Goal: Information Seeking & Learning: Learn about a topic

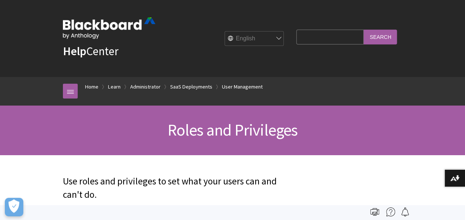
click at [257, 134] on span "Roles and Privileges" at bounding box center [232, 129] width 130 height 20
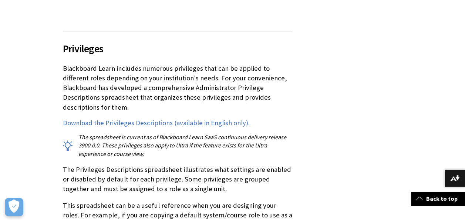
scroll to position [651, 0]
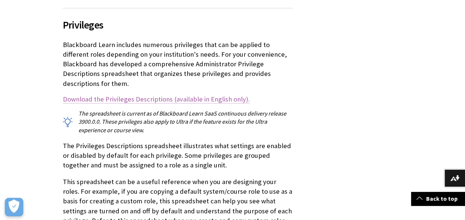
click at [191, 94] on link "Download the Privileges Descriptions (available in English only)." at bounding box center [156, 98] width 187 height 9
click at [188, 122] on p "The spreadsheet is current as of Blackboard Learn SaaS continuous delivery rele…" at bounding box center [178, 121] width 230 height 25
click at [167, 124] on p "The spreadsheet is current as of Blackboard Learn SaaS continuous delivery rele…" at bounding box center [178, 121] width 230 height 25
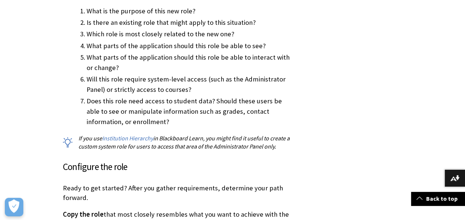
scroll to position [1840, 0]
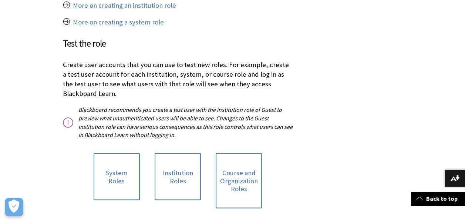
scroll to position [1973, 0]
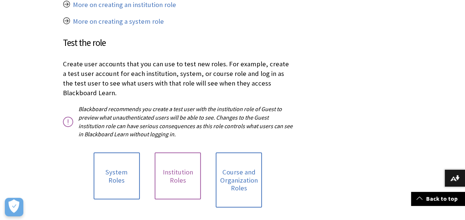
click at [172, 152] on link "Institution Roles" at bounding box center [178, 175] width 46 height 47
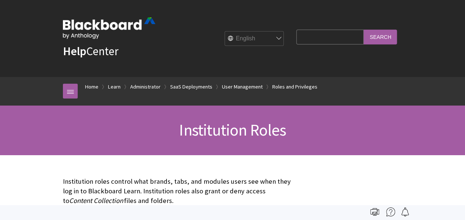
scroll to position [1056, 0]
click at [220, 142] on div "Institution Roles" at bounding box center [232, 129] width 465 height 49
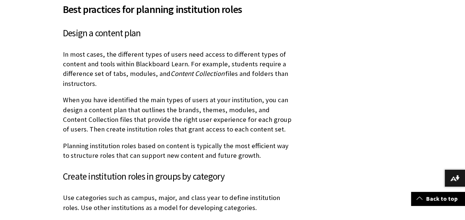
scroll to position [858, 0]
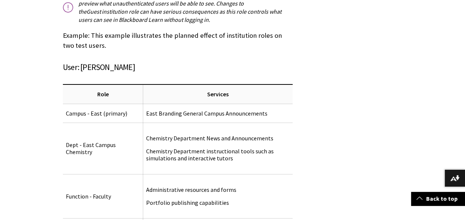
click at [220, 142] on td "Chemistry Department News and Announcements Chemistry Department instructional …" at bounding box center [217, 148] width 149 height 51
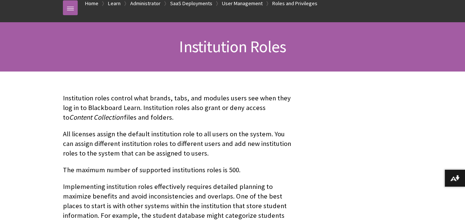
scroll to position [123, 0]
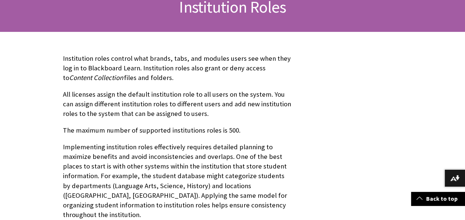
drag, startPoint x: 60, startPoint y: 58, endPoint x: 169, endPoint y: 77, distance: 111.1
click at [169, 77] on p "Institution roles control what brands, tabs, and modules users see when they lo…" at bounding box center [178, 68] width 230 height 29
copy p "Institution roles control what brands, tabs, and modules users see when they lo…"
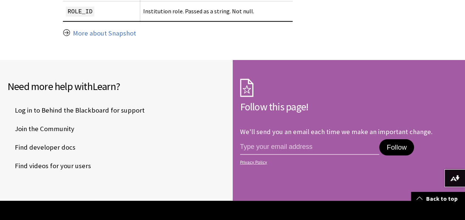
scroll to position [3836, 0]
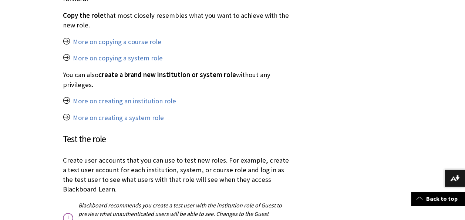
scroll to position [1883, 0]
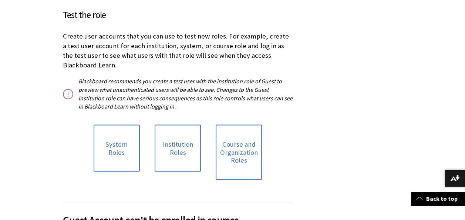
scroll to position [2001, 0]
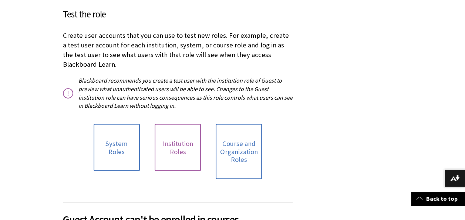
click at [186, 124] on link "Institution Roles" at bounding box center [178, 147] width 46 height 47
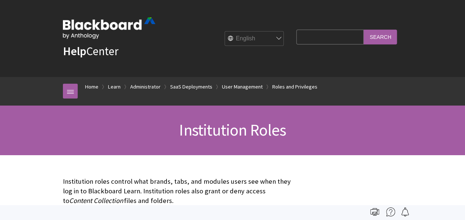
scroll to position [1056, 0]
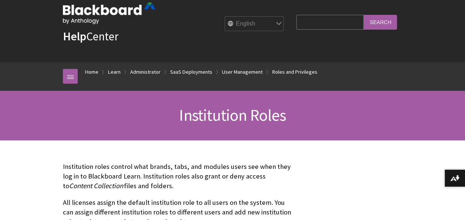
scroll to position [74, 0]
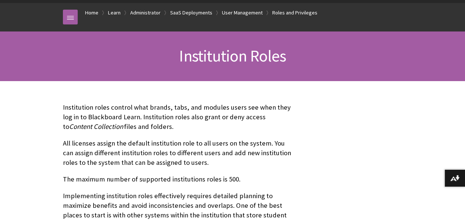
drag, startPoint x: 59, startPoint y: 105, endPoint x: 141, endPoint y: 126, distance: 84.8
copy p "Institution roles control what brands, tabs, and modules users see when they lo…"
